Goal: Check status: Check status

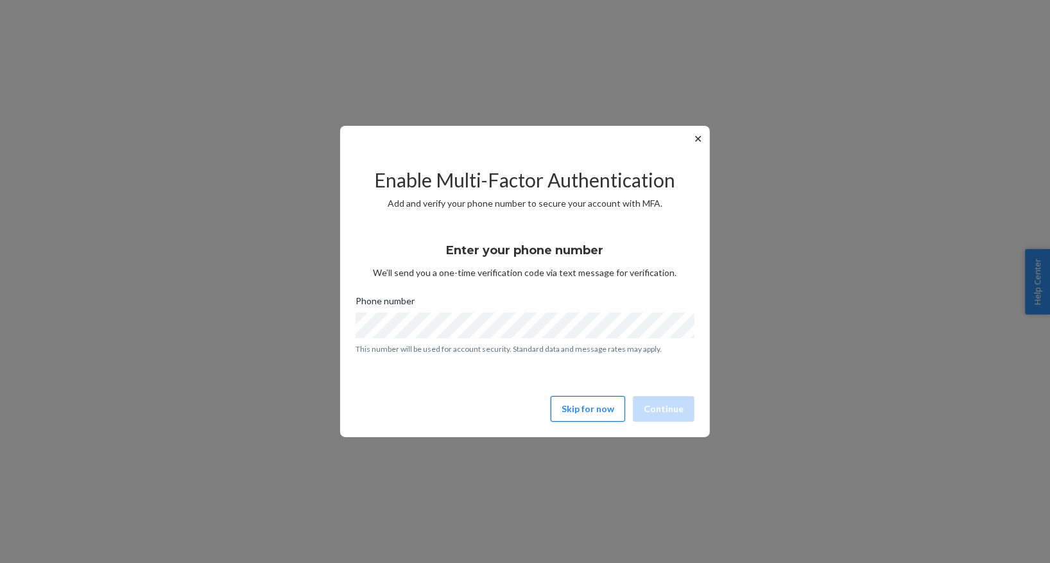
click at [611, 411] on button "Skip for now" at bounding box center [587, 409] width 74 height 26
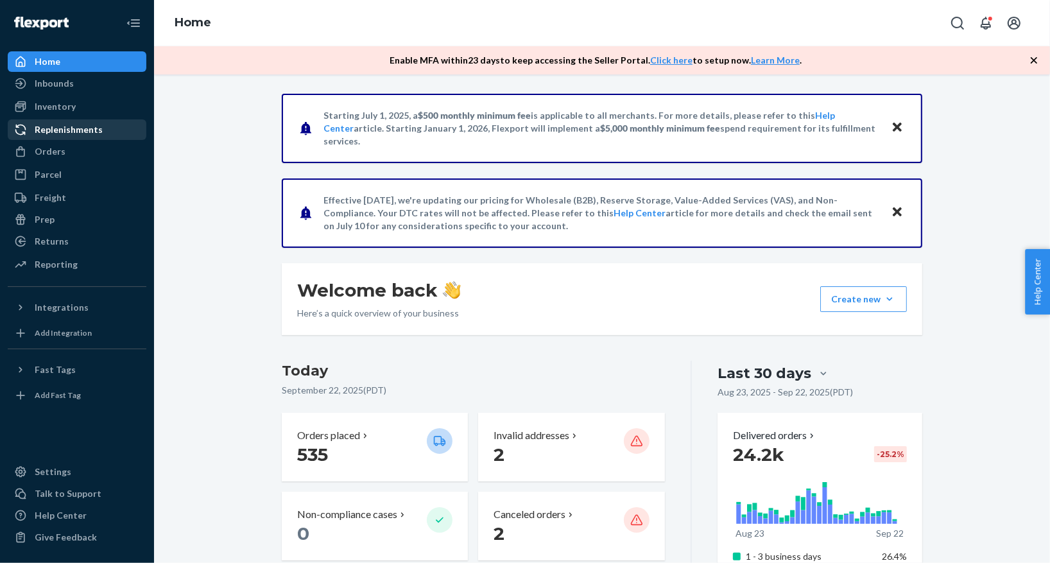
click at [71, 128] on div "Replenishments" at bounding box center [69, 129] width 68 height 13
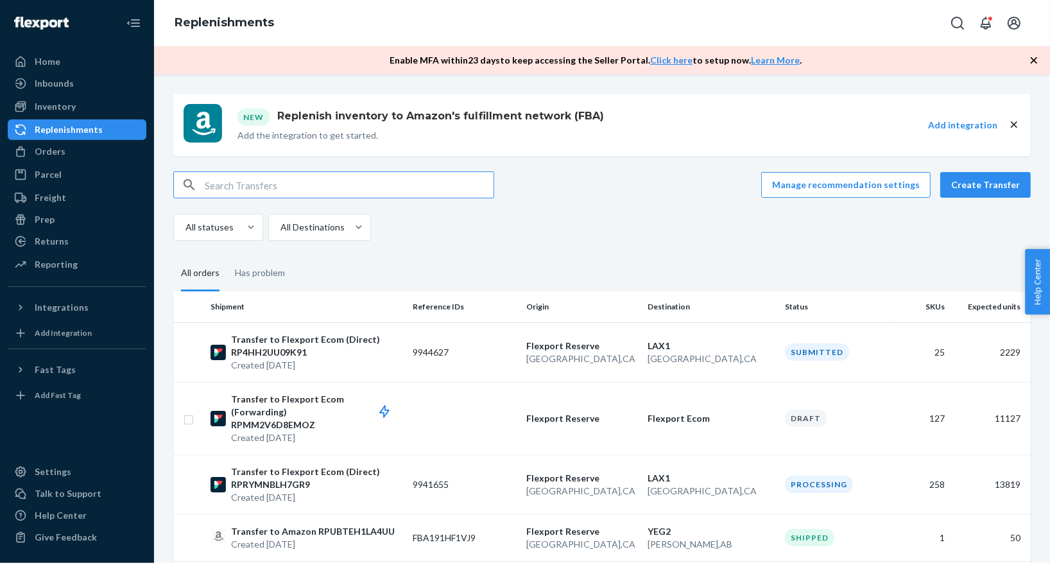
click at [315, 190] on input "text" at bounding box center [349, 185] width 289 height 26
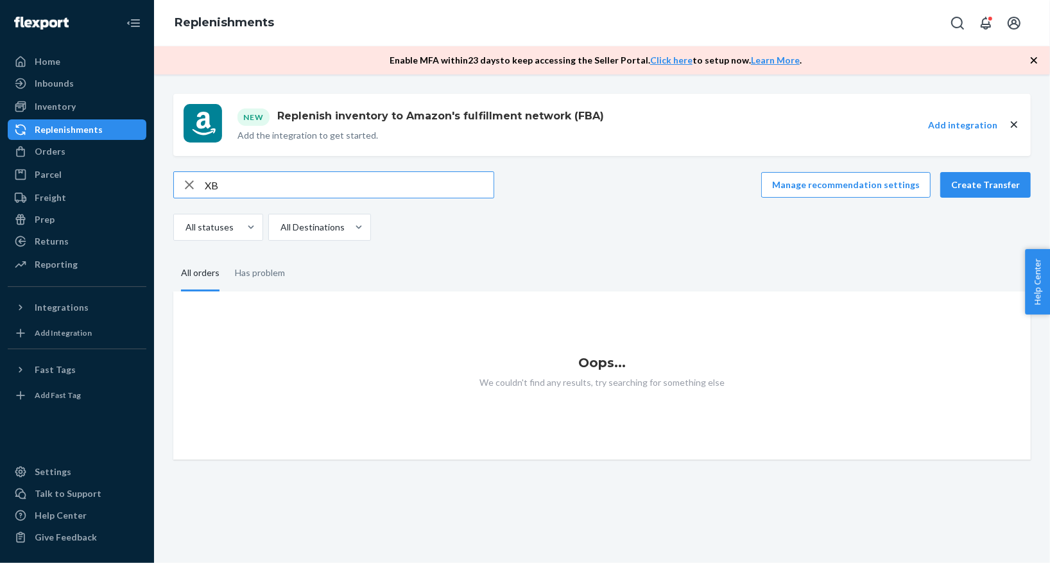
type input "X"
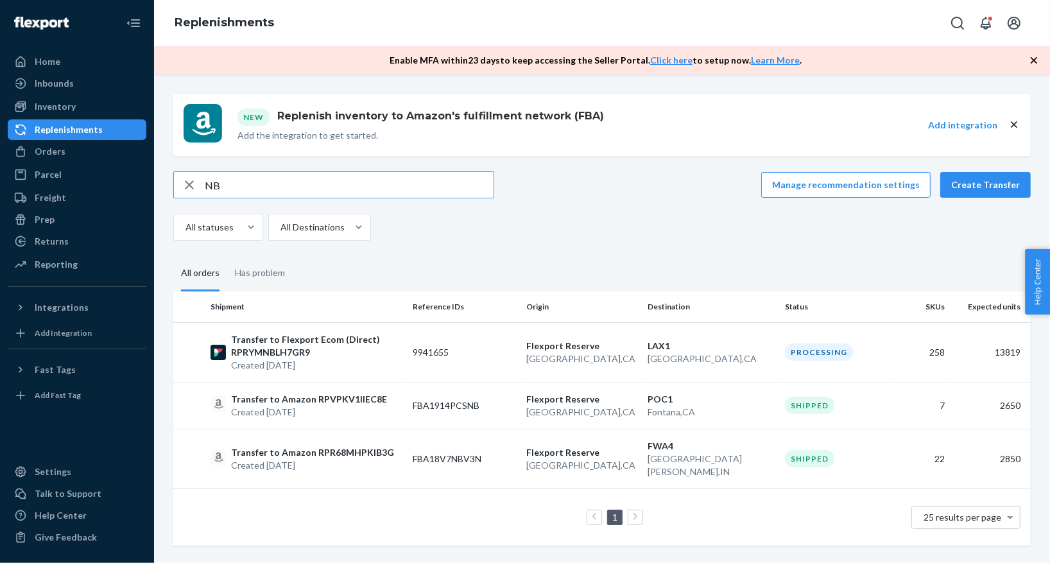
type input "N"
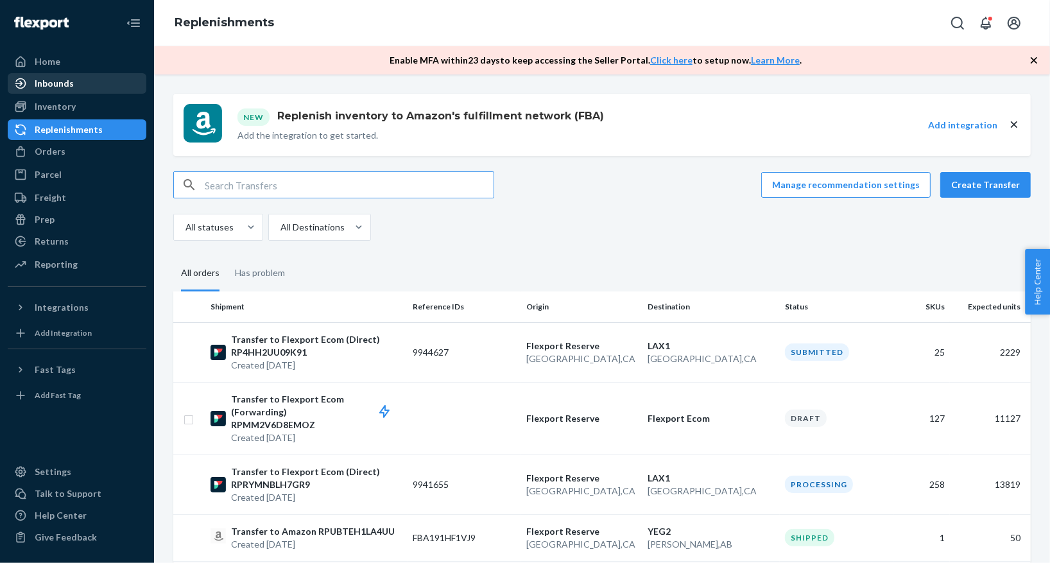
click at [71, 82] on div "Inbounds" at bounding box center [54, 83] width 39 height 13
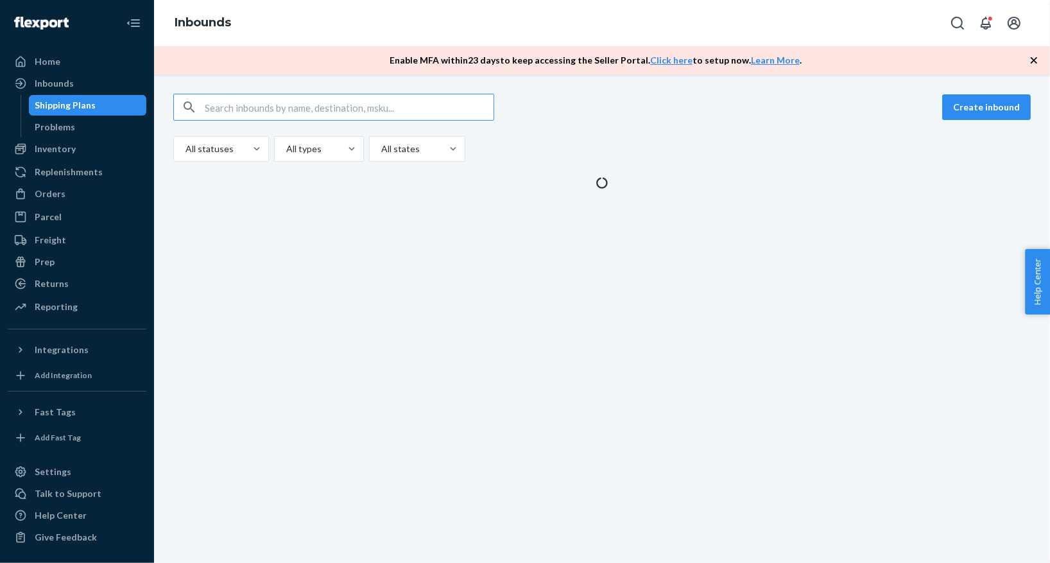
click at [246, 110] on input "text" at bounding box center [349, 107] width 289 height 26
type input "XBFPWareTransfer14DTC"
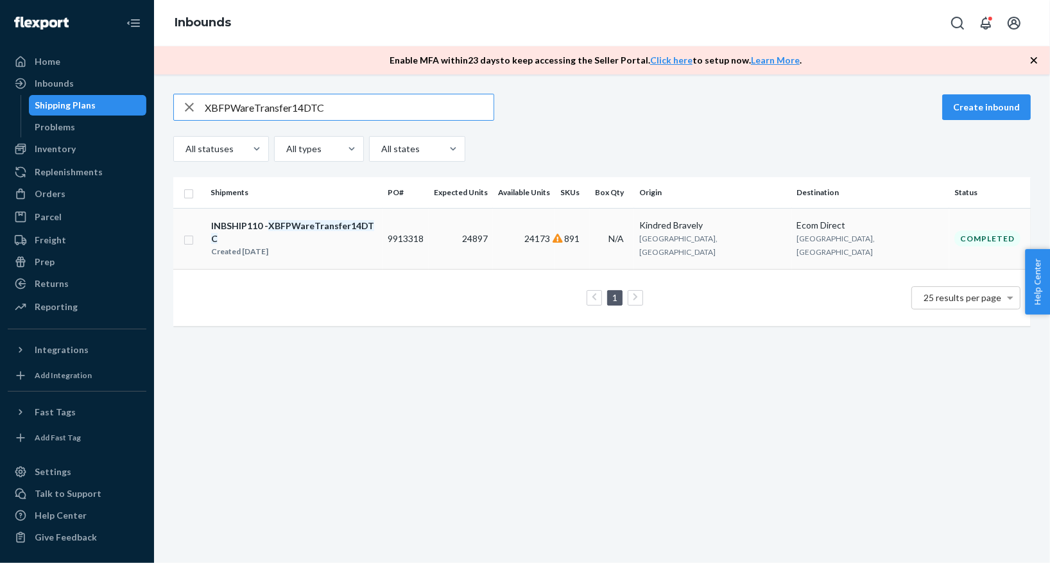
click at [345, 221] on em "XBFPWareTransfer14DTC" at bounding box center [292, 232] width 163 height 24
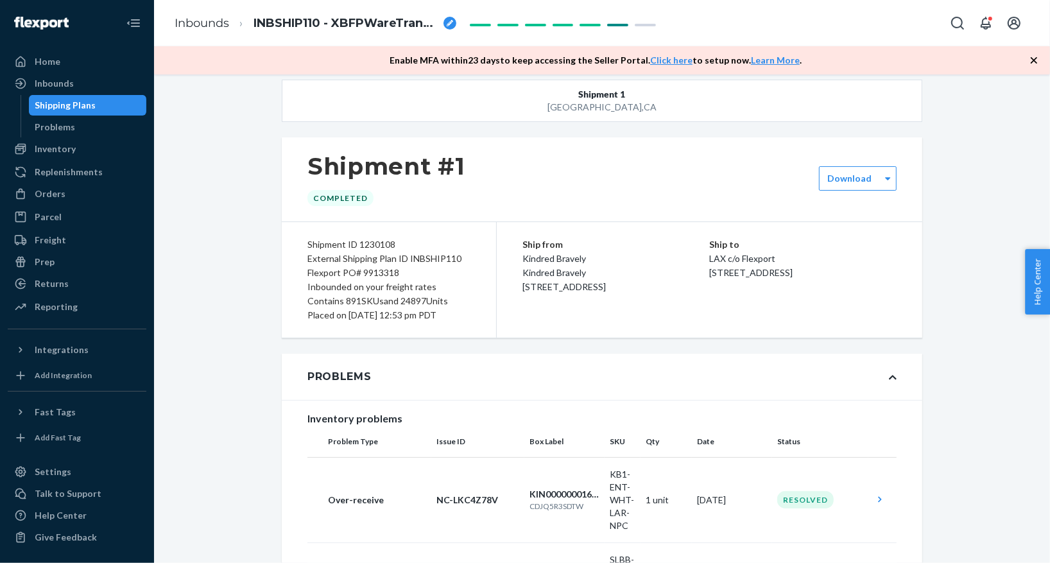
scroll to position [16, 0]
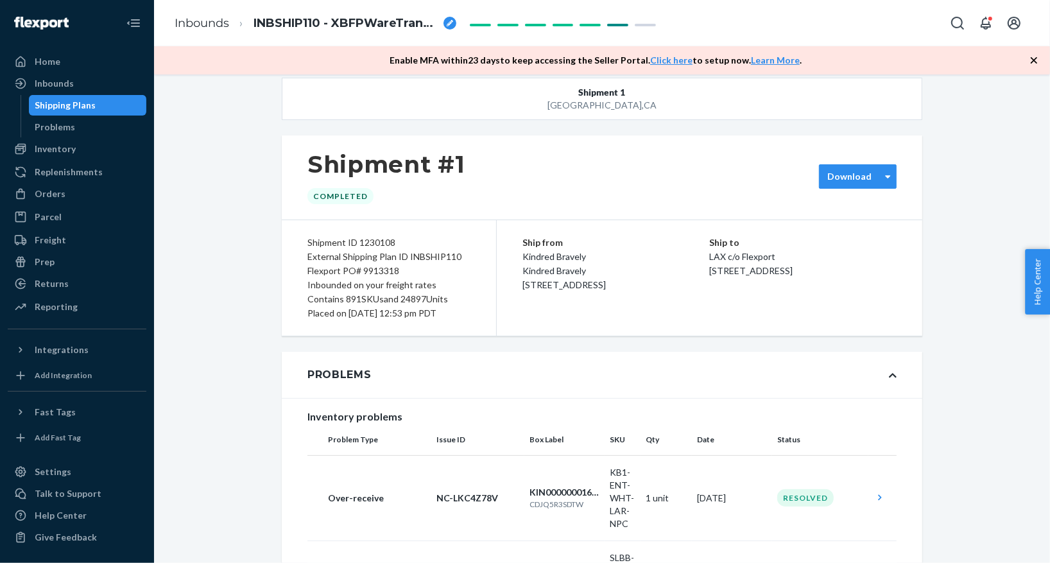
click at [856, 174] on label "Download" at bounding box center [849, 176] width 44 height 13
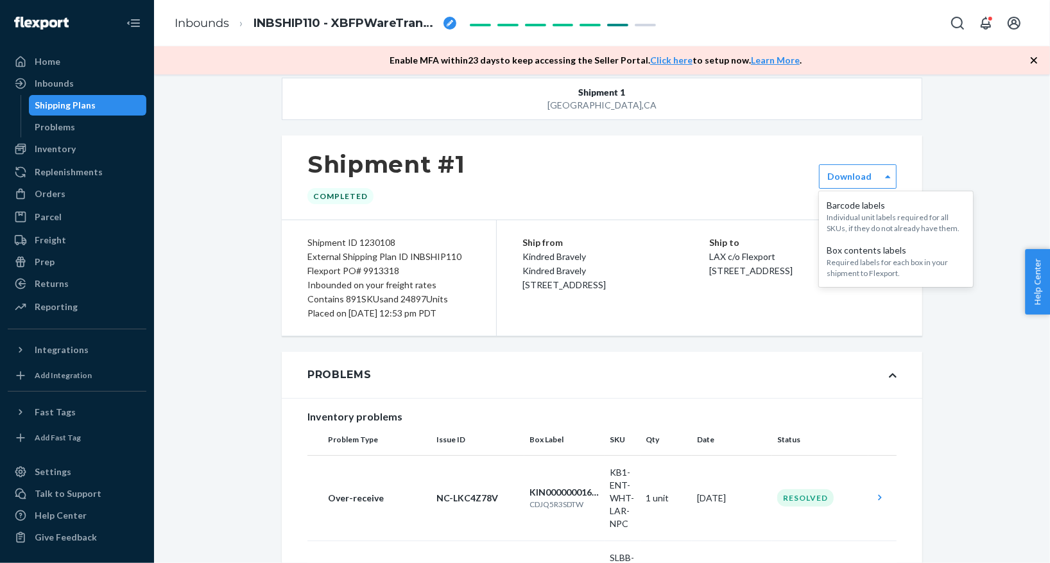
click at [683, 169] on div "Shipment #1 Completed" at bounding box center [602, 177] width 640 height 84
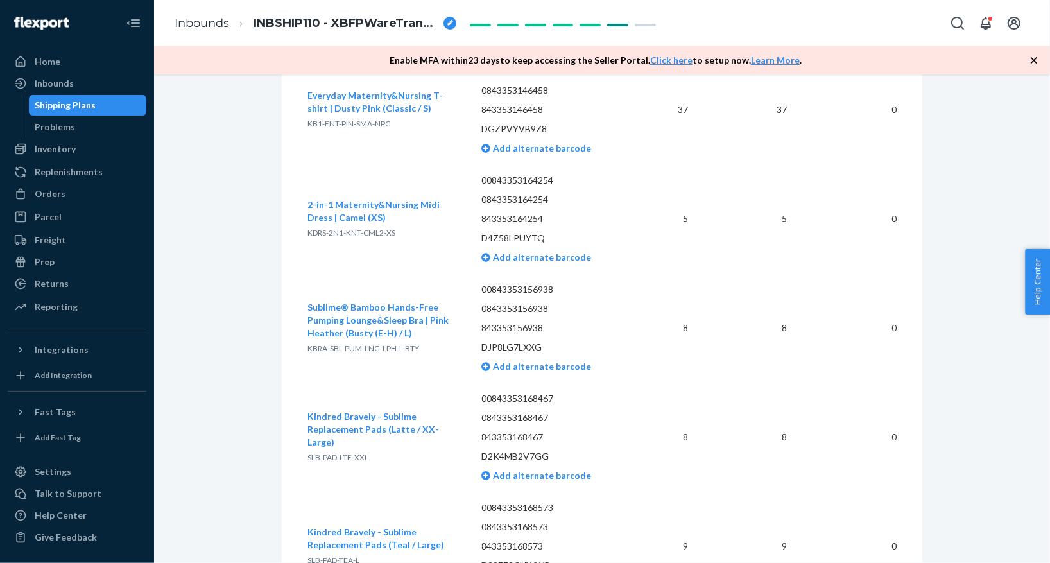
scroll to position [102222, 0]
